Goal: Information Seeking & Learning: Learn about a topic

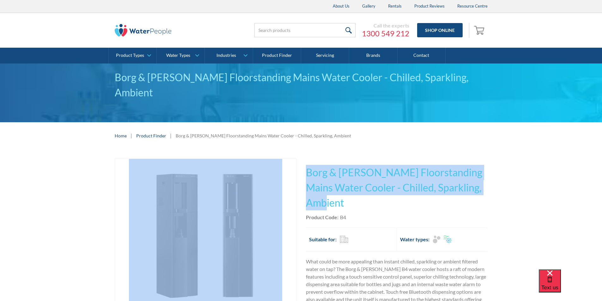
drag, startPoint x: 344, startPoint y: 187, endPoint x: 299, endPoint y: 158, distance: 54.0
click at [299, 159] on div "Play video Fits Most Brands Best Seller No items found. This tap design is incl…" at bounding box center [301, 263] width 373 height 209
copy div "Fits Most Brands Best Seller No items found. This tap design is included in our…"
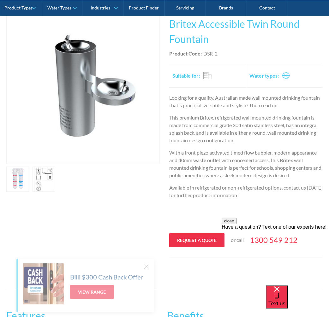
scroll to position [126, 0]
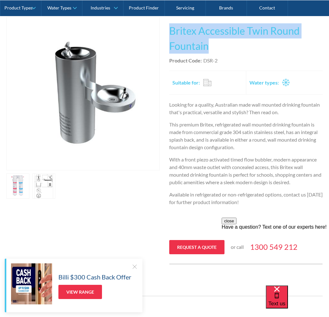
drag, startPoint x: 219, startPoint y: 47, endPoint x: 170, endPoint y: 31, distance: 51.6
click at [168, 31] on div "Play video Fits Most Brands Best Seller No items found. This tap design is incl…" at bounding box center [164, 141] width 316 height 248
copy h1 "Britex Accessible Twin Round Fountain"
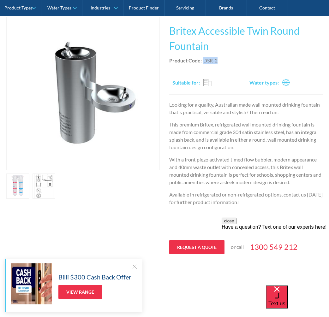
drag, startPoint x: 225, startPoint y: 60, endPoint x: 202, endPoint y: 59, distance: 22.8
click at [202, 59] on div "Product Code: DSR-2" at bounding box center [245, 61] width 153 height 8
copy div "DSR-2"
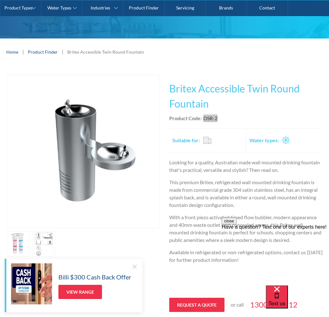
scroll to position [95, 0]
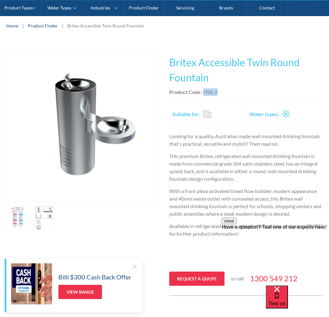
click at [86, 126] on img "open lightbox" at bounding box center [83, 125] width 153 height 153
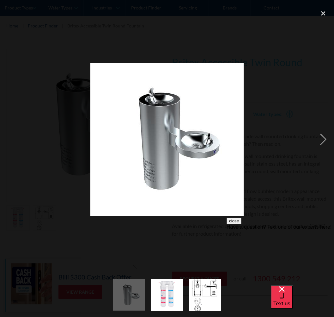
click at [189, 129] on img at bounding box center [166, 139] width 153 height 153
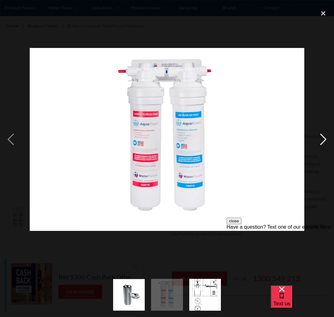
click at [322, 137] on div "next image" at bounding box center [322, 139] width 21 height 266
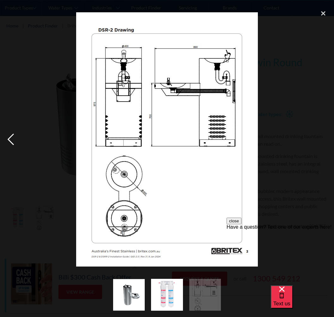
click at [12, 138] on div "previous image" at bounding box center [10, 139] width 21 height 266
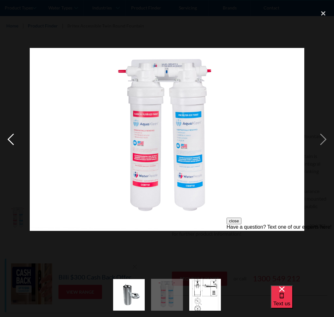
click at [12, 138] on div "previous image" at bounding box center [10, 139] width 21 height 266
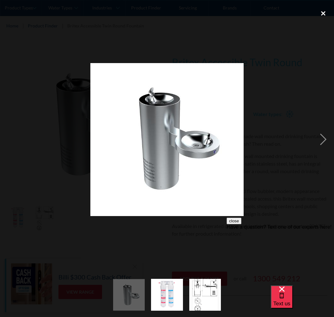
click at [322, 13] on div "close lightbox" at bounding box center [322, 13] width 21 height 14
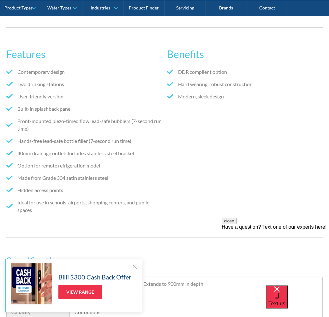
scroll to position [410, 0]
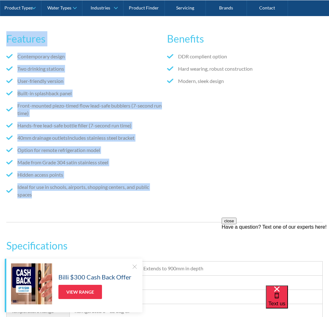
drag, startPoint x: 41, startPoint y: 192, endPoint x: 3, endPoint y: 33, distance: 163.3
click at [3, 33] on div "Features Contemporary design Two drinking stations User-friendly version Built-…" at bounding box center [164, 118] width 329 height 230
copy div "Features Contemporary design Two drinking stations User-friendly version Built-…"
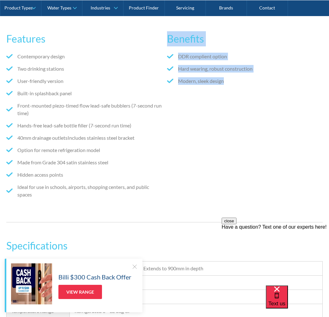
drag, startPoint x: 230, startPoint y: 84, endPoint x: 170, endPoint y: 33, distance: 78.6
click at [170, 33] on div "Benefits DDR complient option Hard wearing, robust construction Modern, sleek d…" at bounding box center [245, 117] width 156 height 185
copy div "Benefits DDR complient option Hard wearing, robust construction Modern, sleek d…"
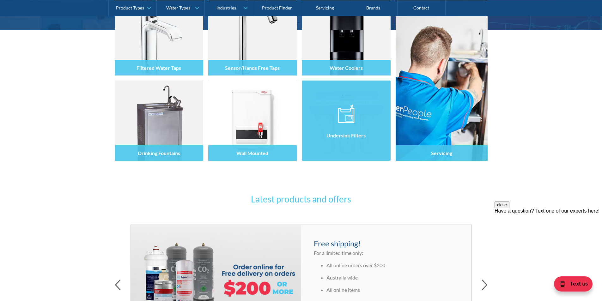
click at [345, 117] on img at bounding box center [346, 113] width 16 height 19
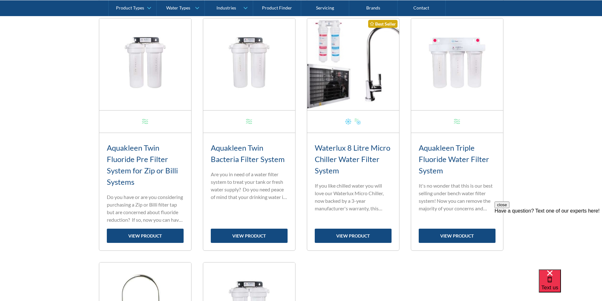
scroll to position [537, 0]
